Goal: Task Accomplishment & Management: Manage account settings

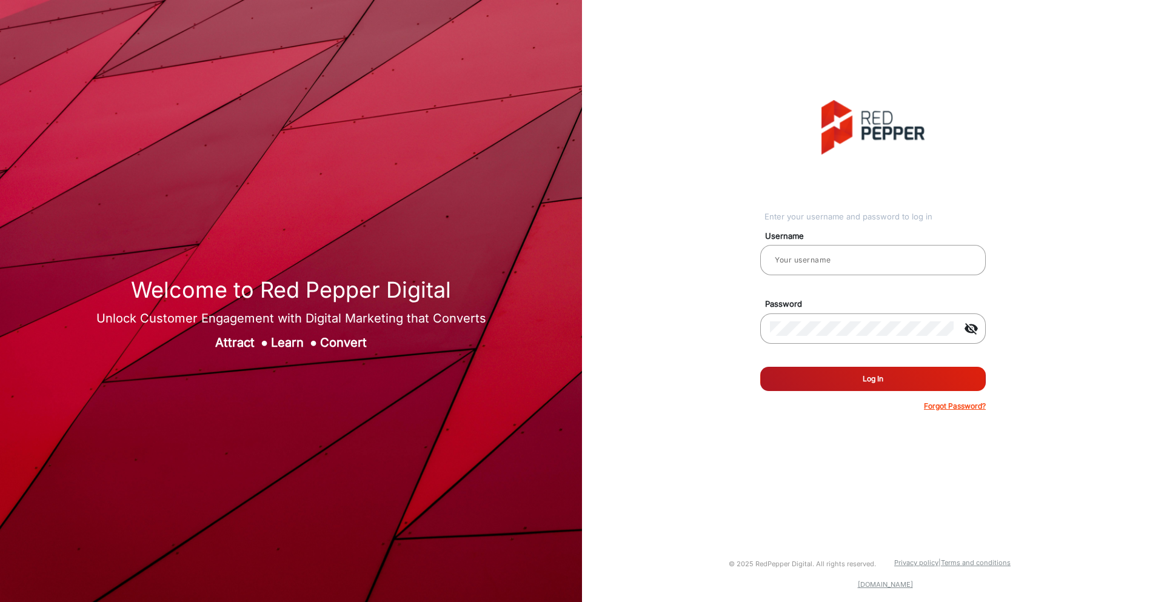
type input "[PERSON_NAME]"
click at [850, 380] on button "Log In" at bounding box center [873, 379] width 226 height 24
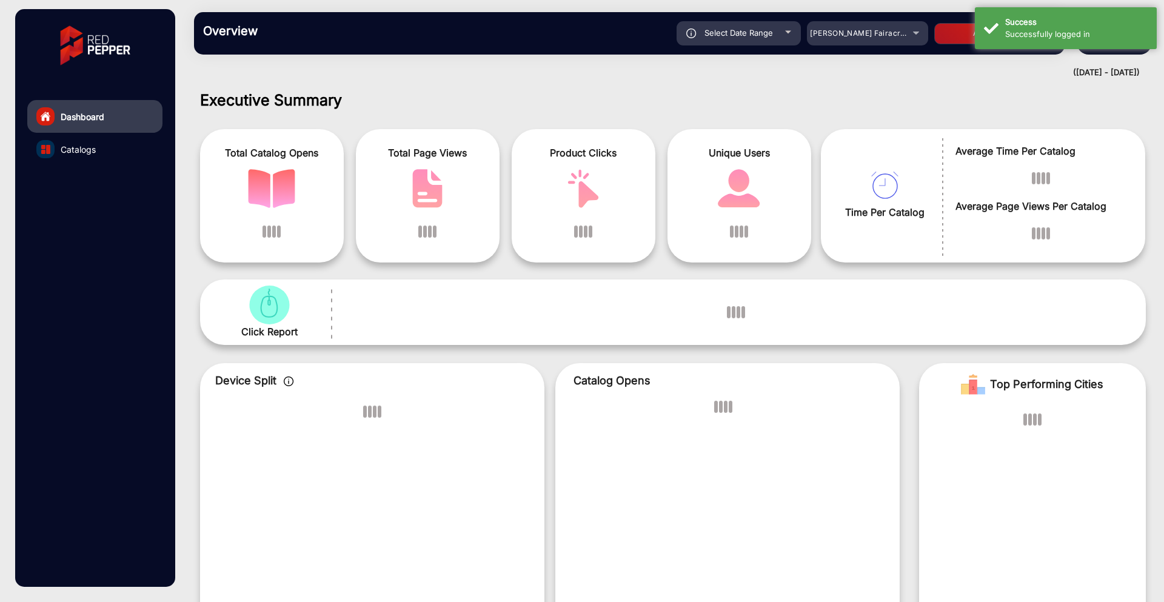
scroll to position [9, 0]
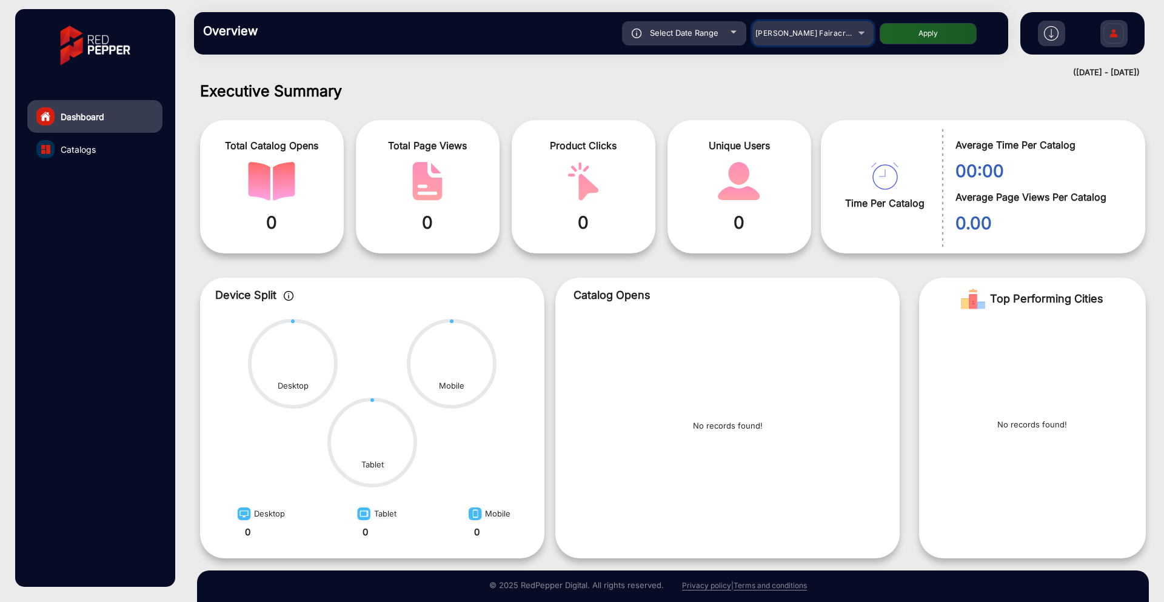
click at [821, 30] on span "[PERSON_NAME] Fairacre Farms" at bounding box center [815, 32] width 120 height 9
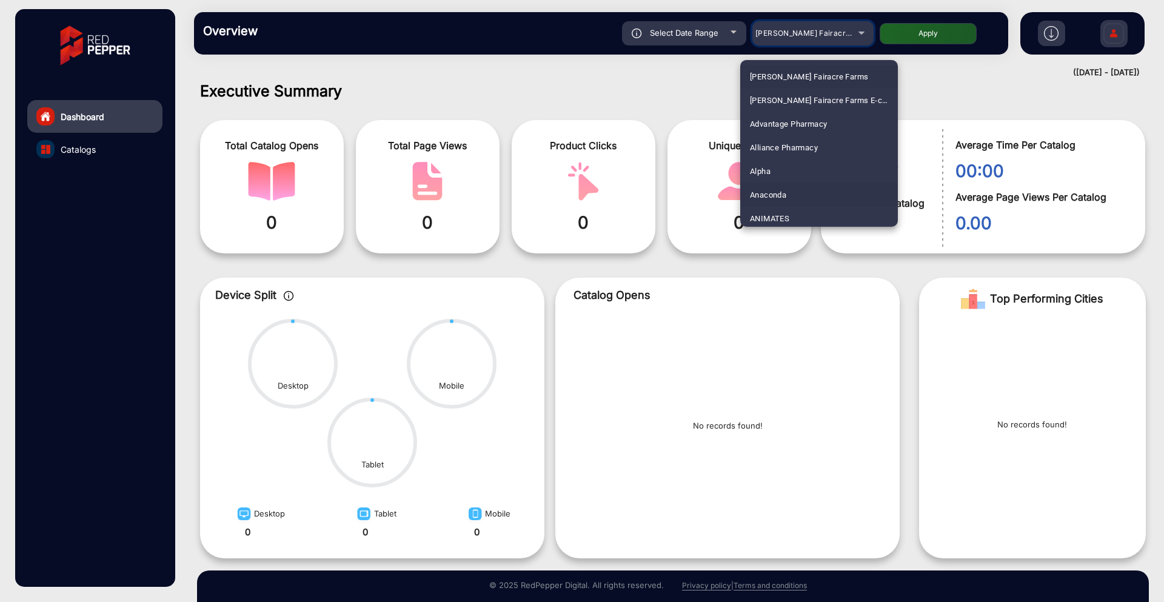
scroll to position [146, 0]
click at [785, 147] on mat-option "Arhaus" at bounding box center [819, 144] width 158 height 24
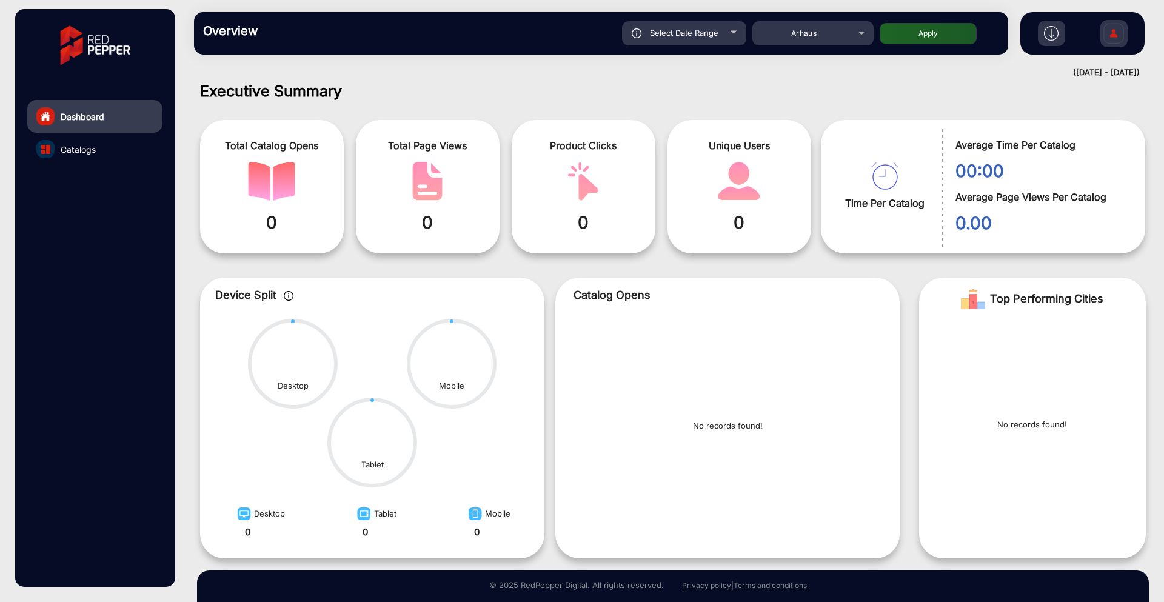
click at [920, 28] on button "Apply" at bounding box center [928, 33] width 97 height 21
type input "[DATE]"
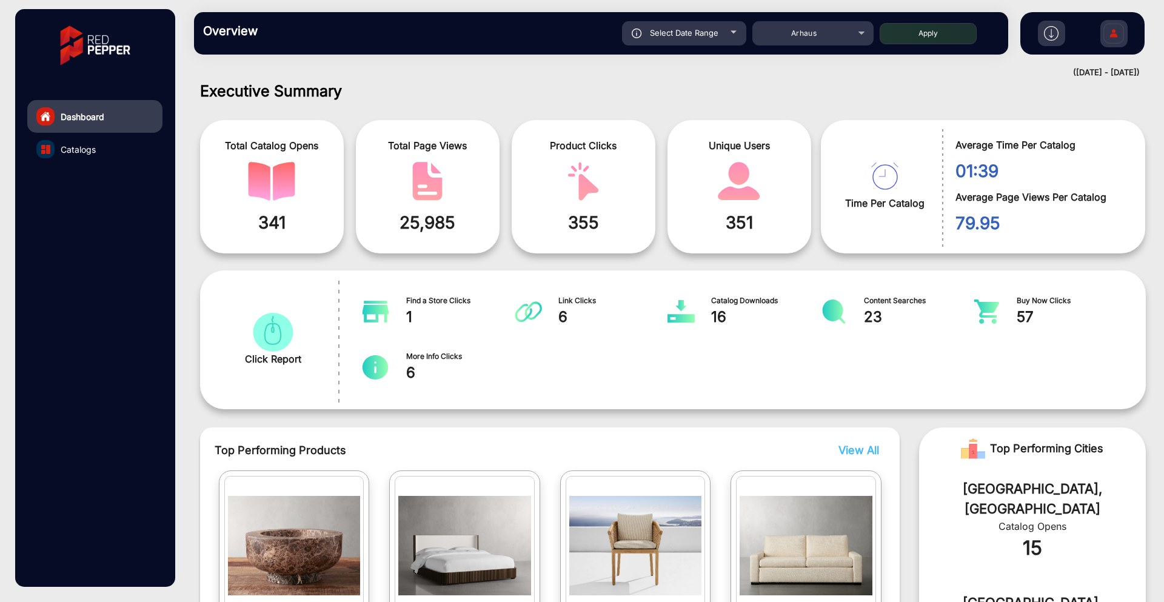
drag, startPoint x: 1113, startPoint y: 37, endPoint x: 1102, endPoint y: 61, distance: 26.0
click at [1113, 39] on img at bounding box center [1113, 35] width 25 height 42
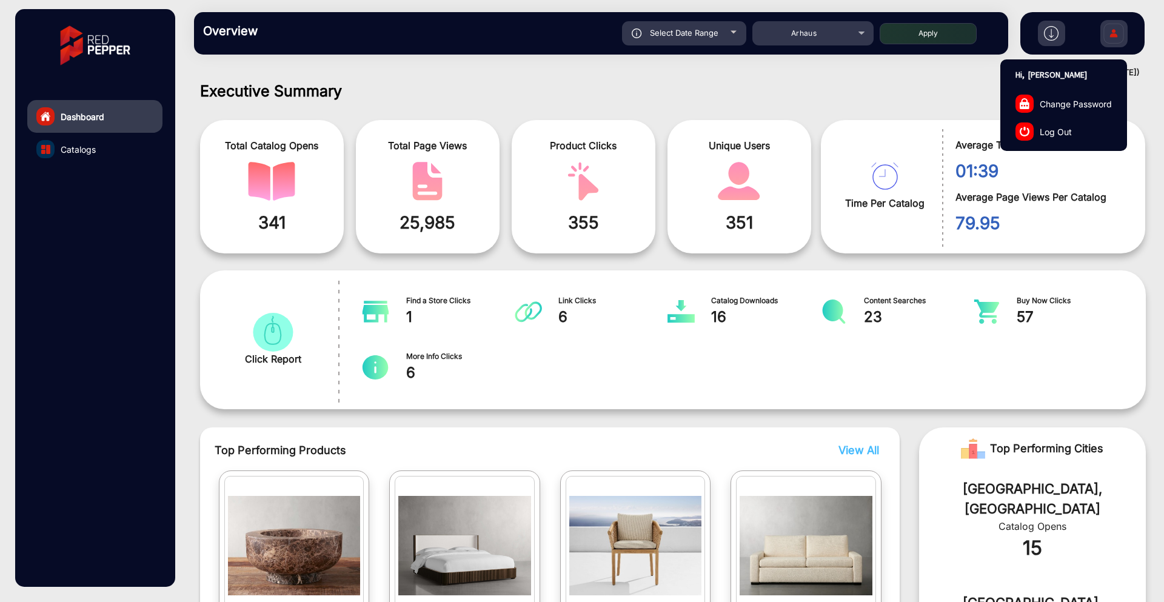
click at [1068, 124] on link "Log Out" at bounding box center [1064, 132] width 126 height 28
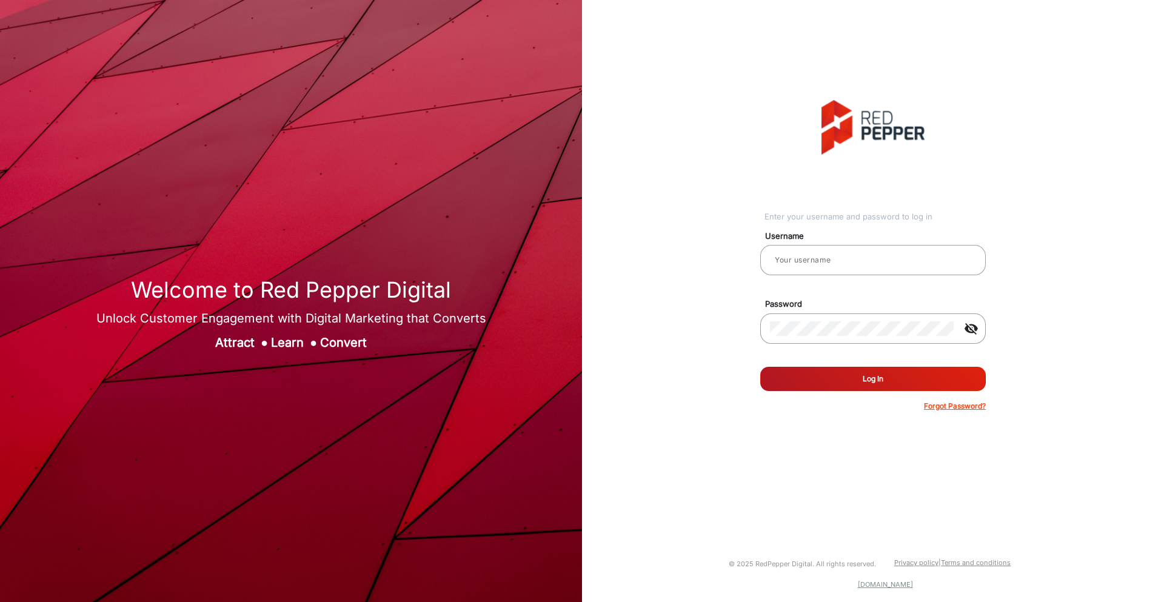
type input "[PERSON_NAME]"
